Goal: Transaction & Acquisition: Purchase product/service

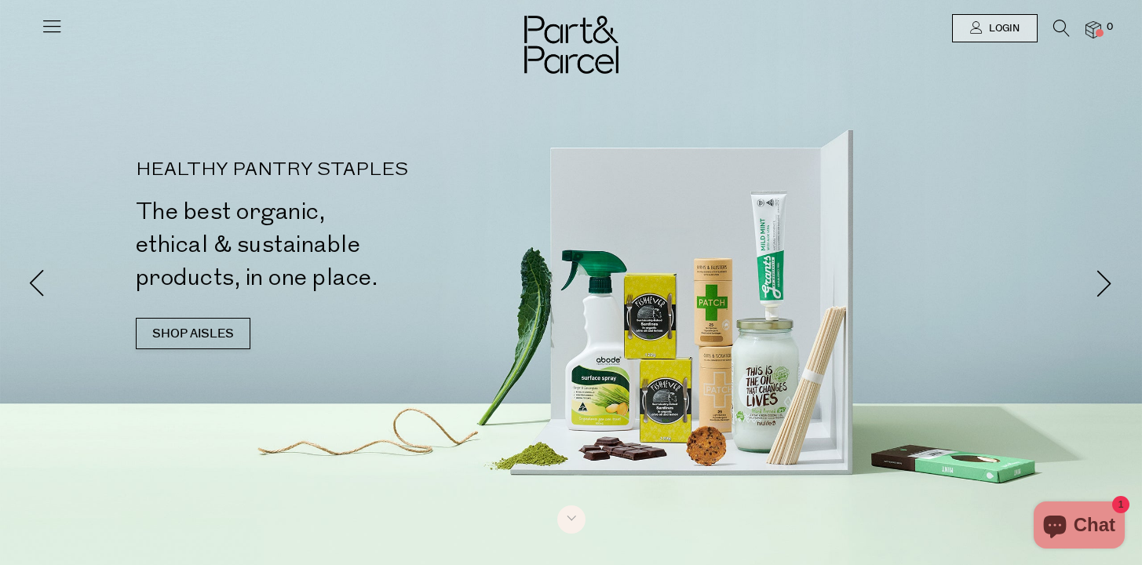
click at [1056, 38] on link at bounding box center [1061, 32] width 16 height 16
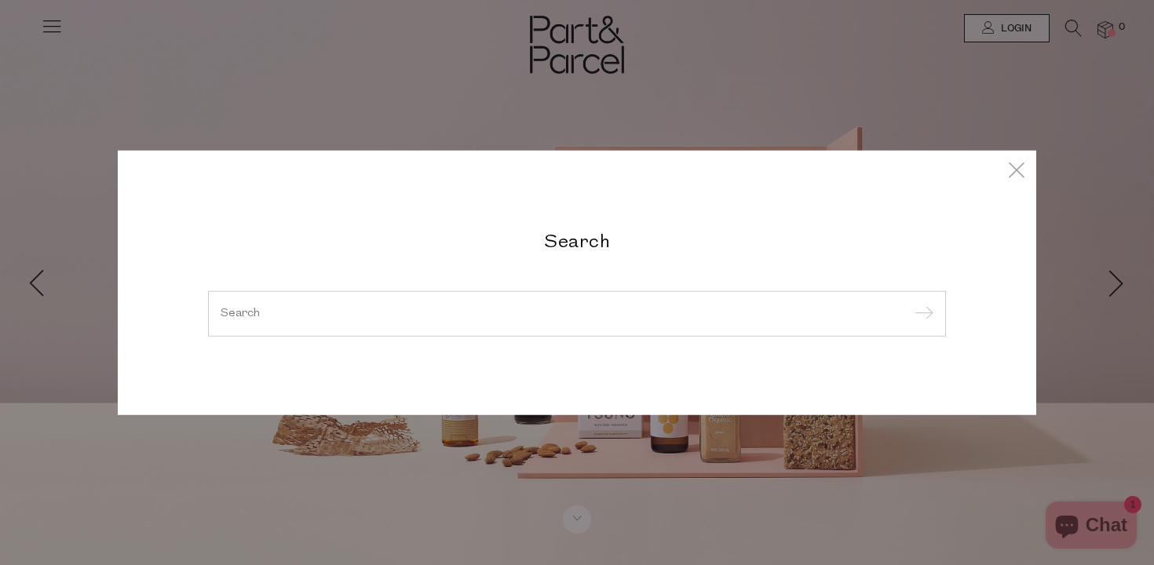
type input "i"
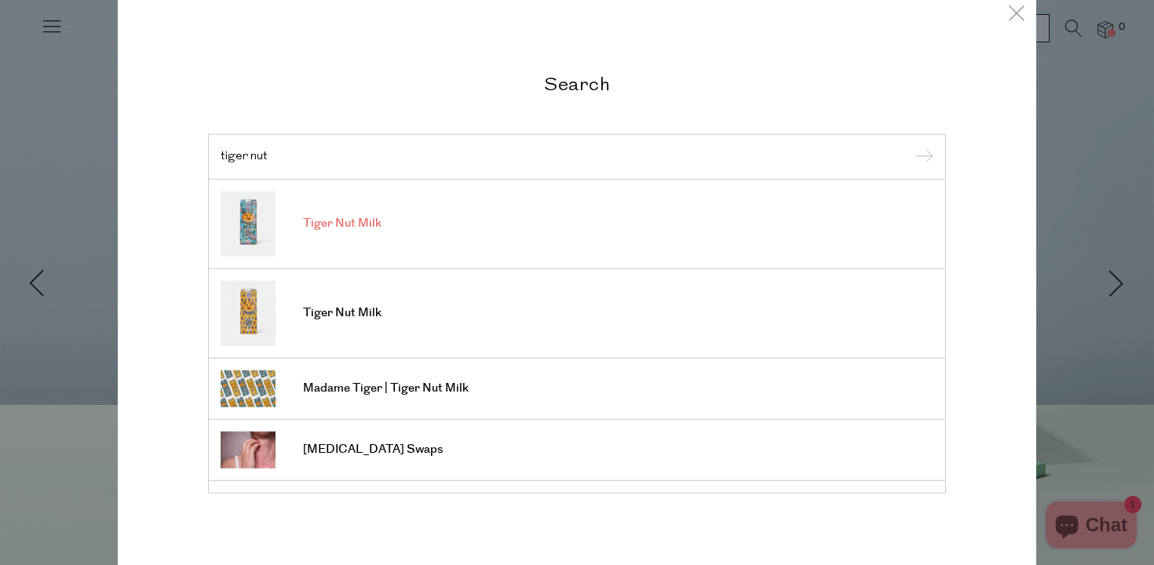
type input "tiger nut"
click at [342, 224] on span "Tiger Nut Milk" at bounding box center [342, 224] width 78 height 16
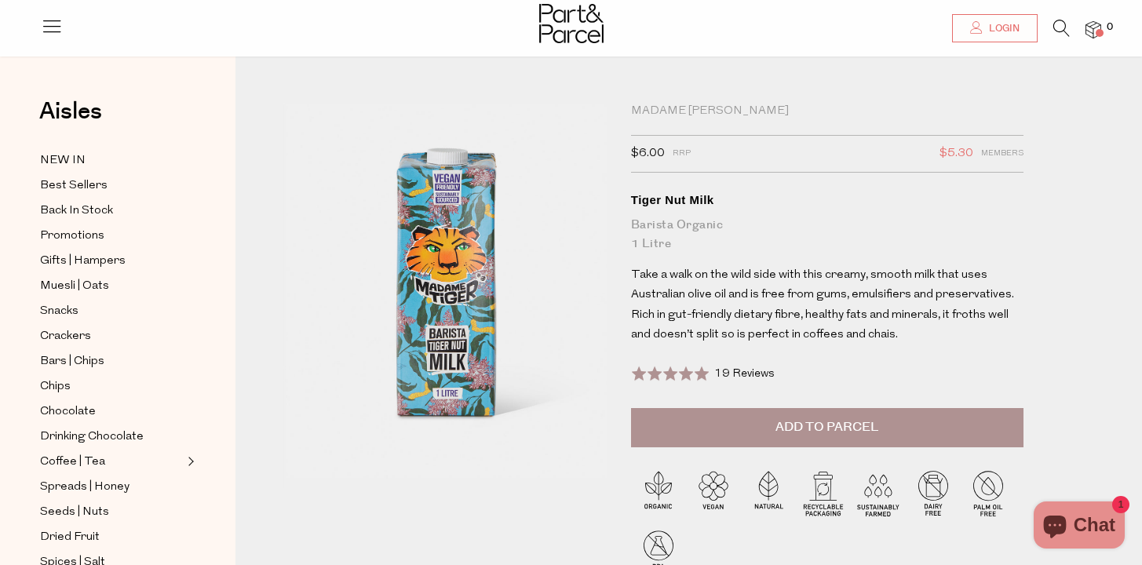
scroll to position [35, 0]
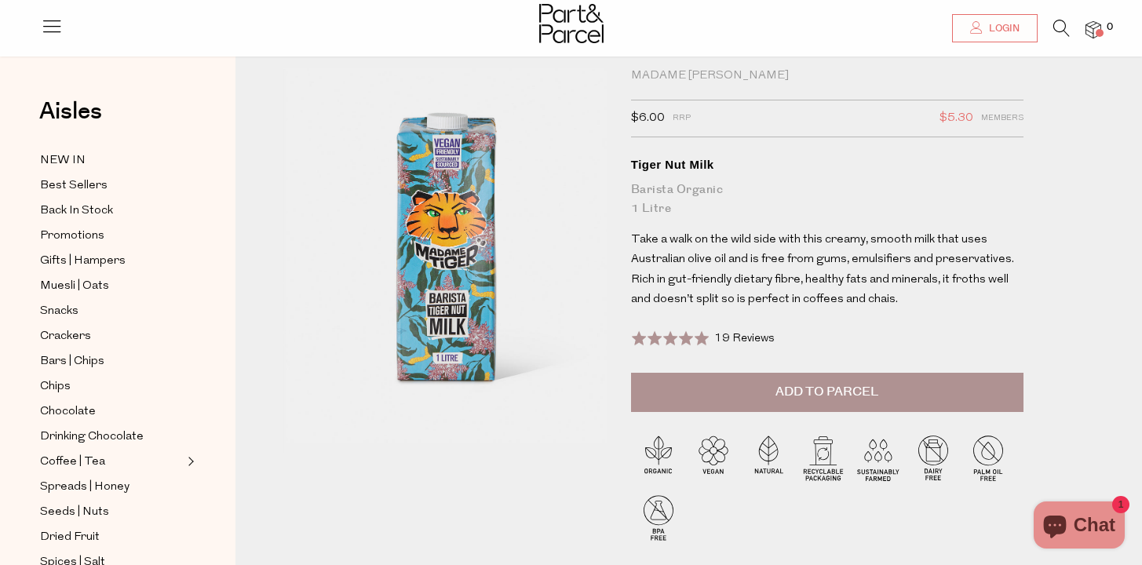
click at [753, 336] on span "19 Reviews" at bounding box center [744, 339] width 60 height 12
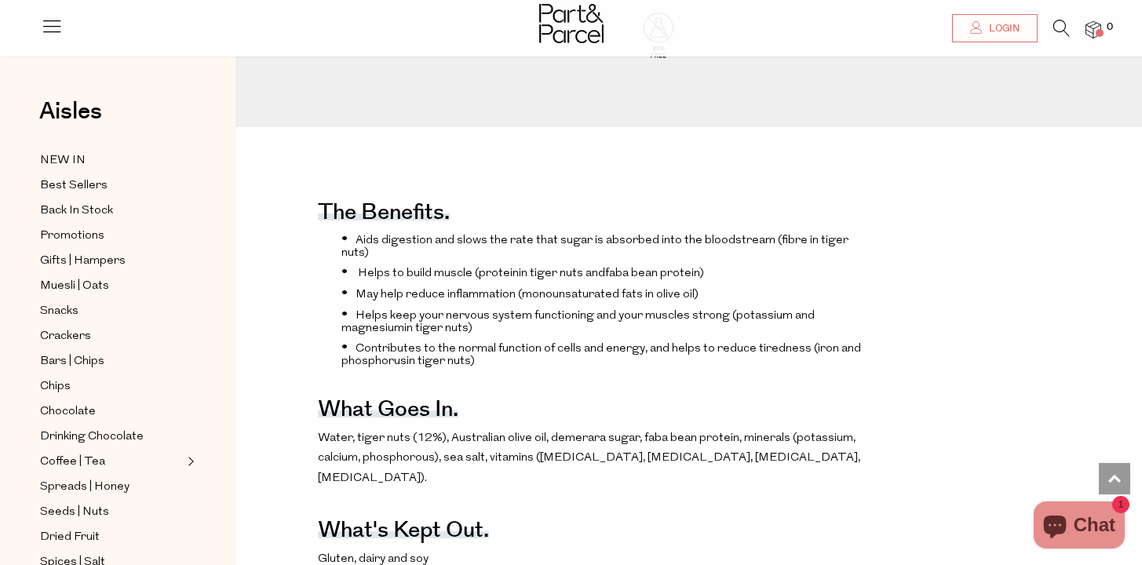
scroll to position [0, 0]
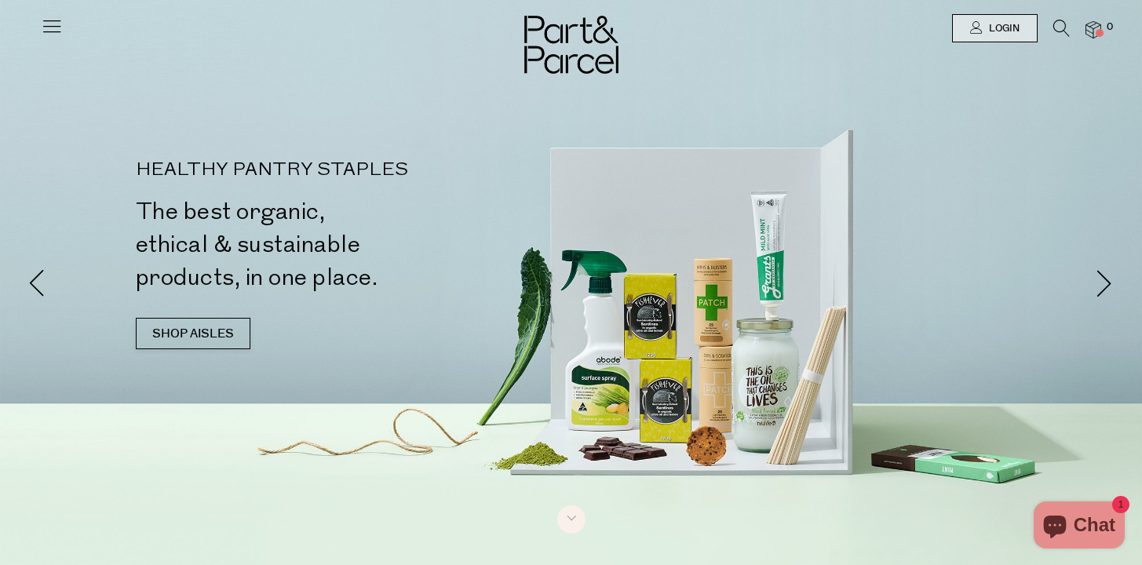
click at [1058, 31] on icon at bounding box center [1061, 28] width 16 height 17
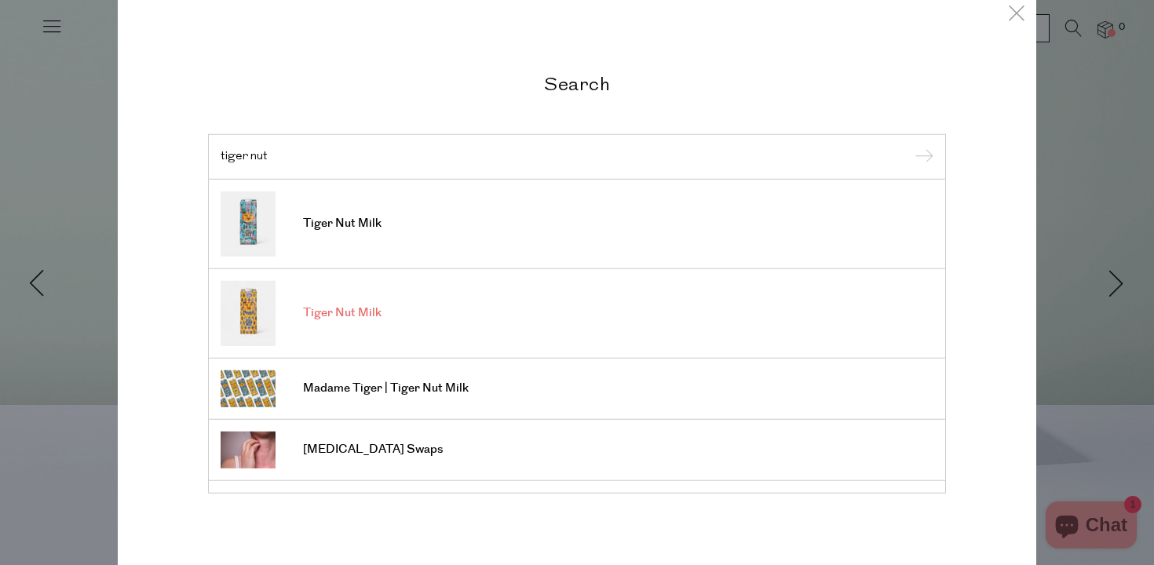
type input "tiger nut"
click at [343, 310] on span "Tiger Nut Milk" at bounding box center [342, 313] width 78 height 16
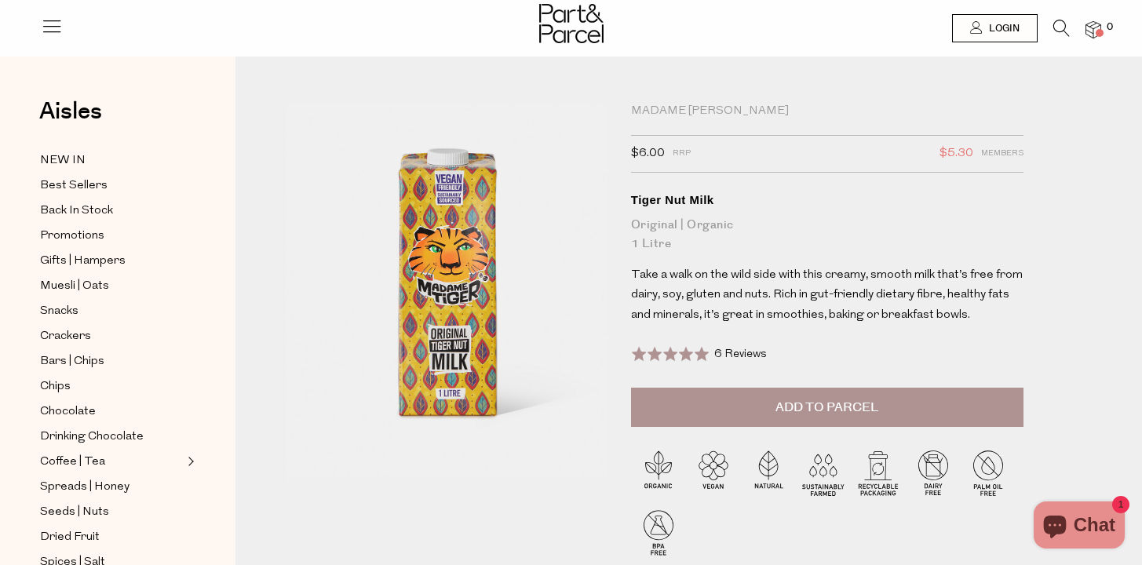
click at [748, 357] on span "6 Reviews" at bounding box center [740, 354] width 53 height 12
